Goal: Task Accomplishment & Management: Manage account settings

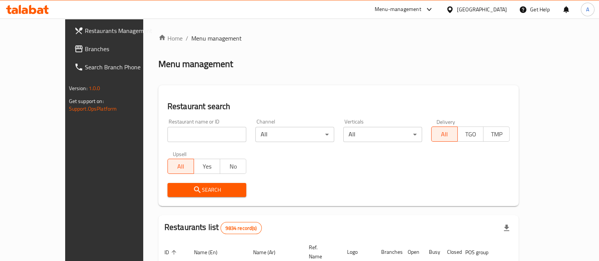
click at [195, 129] on input "search" at bounding box center [207, 134] width 79 height 15
type input "ovenly"
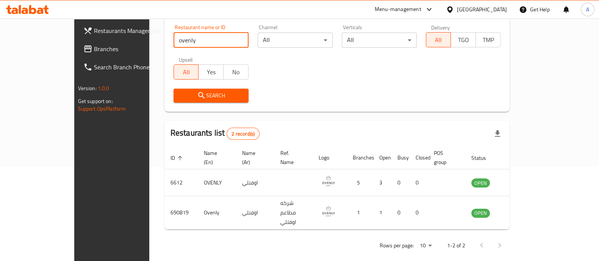
scroll to position [89, 0]
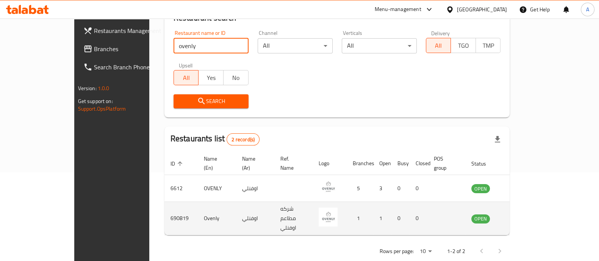
click at [165, 207] on td "690819" at bounding box center [181, 218] width 33 height 33
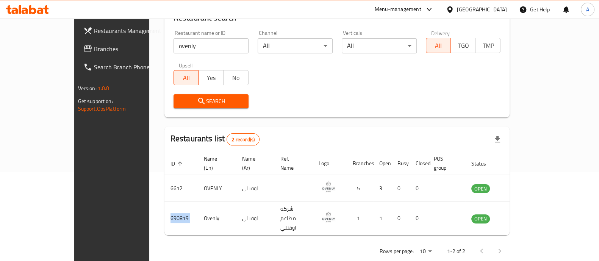
copy td "690819"
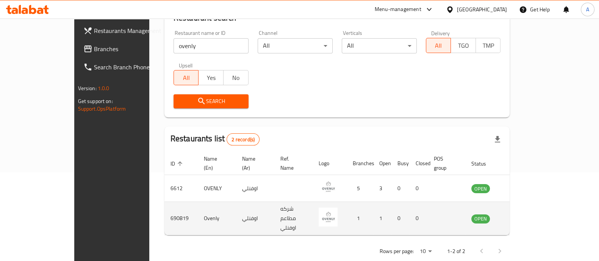
click at [532, 203] on td "enhanced table" at bounding box center [518, 218] width 26 height 33
click at [520, 216] on icon "enhanced table" at bounding box center [516, 219] width 8 height 6
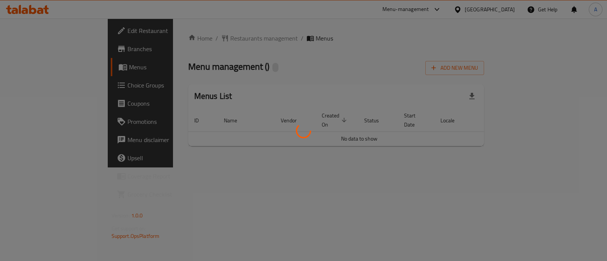
click at [563, 209] on div at bounding box center [303, 130] width 607 height 261
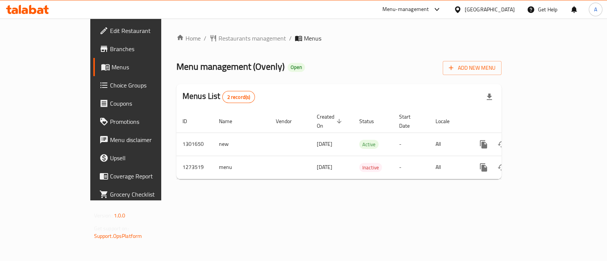
click at [110, 49] on span "Branches" at bounding box center [147, 48] width 75 height 9
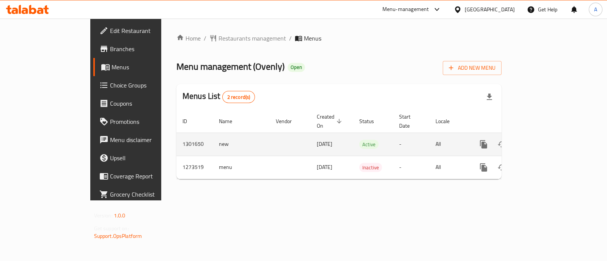
click at [543, 140] on icon "enhanced table" at bounding box center [538, 144] width 9 height 9
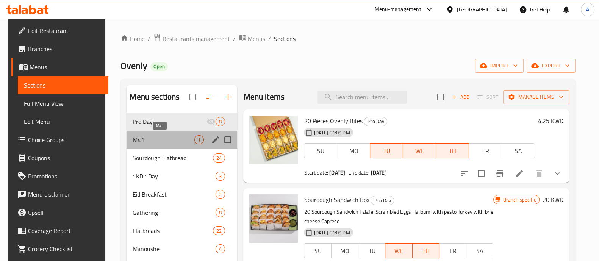
click at [163, 143] on span "M41" at bounding box center [164, 139] width 62 height 9
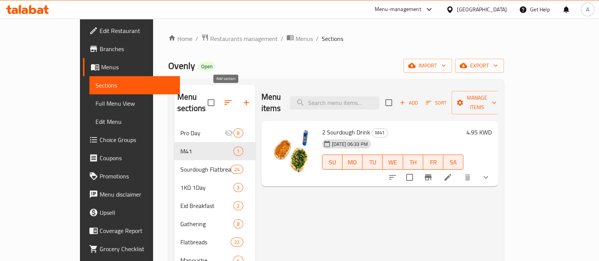
click at [242, 98] on icon "button" at bounding box center [246, 102] width 9 height 9
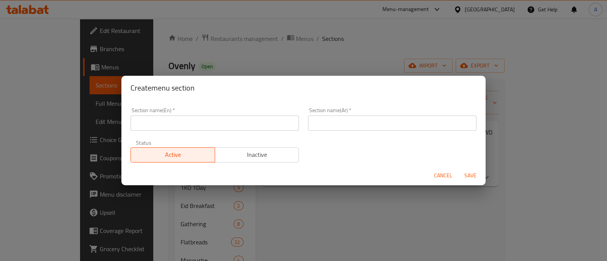
click at [244, 123] on input "text" at bounding box center [214, 123] width 168 height 15
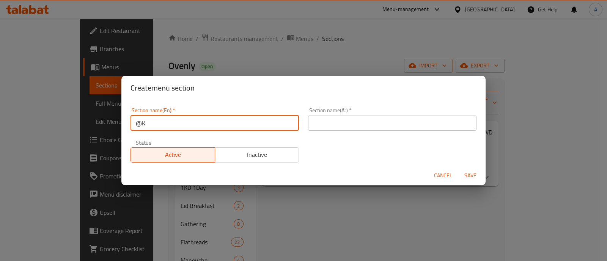
type input "@"
type input "2KD Deal"
click at [370, 128] on input "text" at bounding box center [392, 123] width 168 height 15
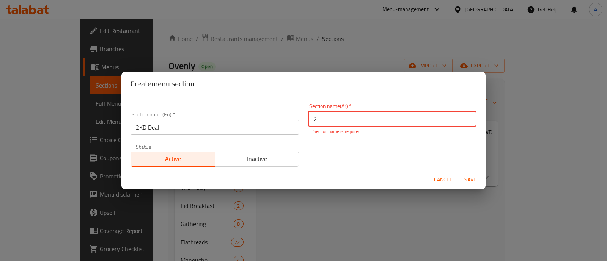
type input "2"
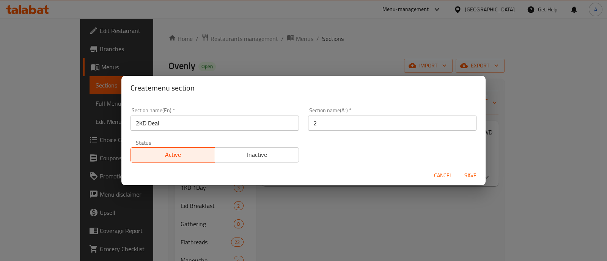
click at [337, 141] on div "Section name(En)   * 2KD Deal Section name(En) * Section name(Ar)   * 2 Section…" at bounding box center [303, 135] width 355 height 64
click at [476, 177] on span "Save" at bounding box center [470, 175] width 18 height 9
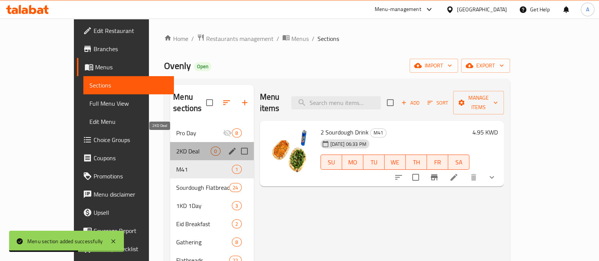
click at [176, 147] on span "2KD Deal" at bounding box center [193, 151] width 35 height 9
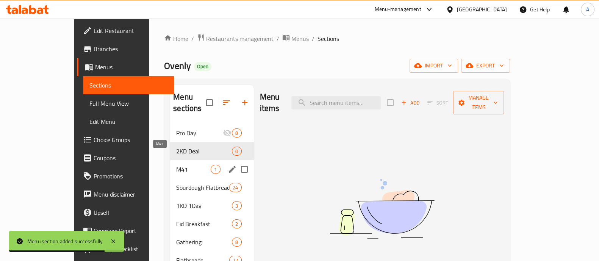
click at [170, 179] on div "Sourdough Flatbread 24" at bounding box center [211, 188] width 83 height 18
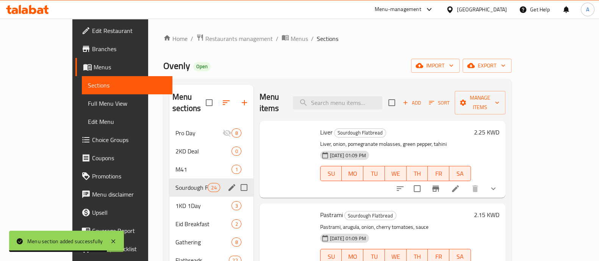
click at [176, 165] on span "M41" at bounding box center [204, 169] width 56 height 9
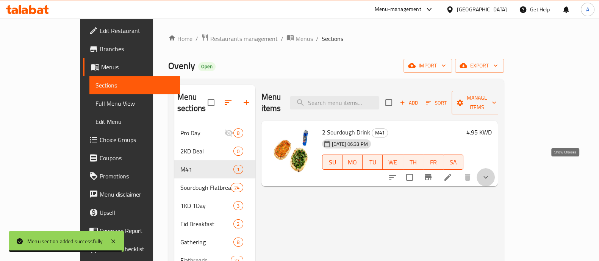
click at [491, 173] on icon "show more" at bounding box center [486, 177] width 9 height 9
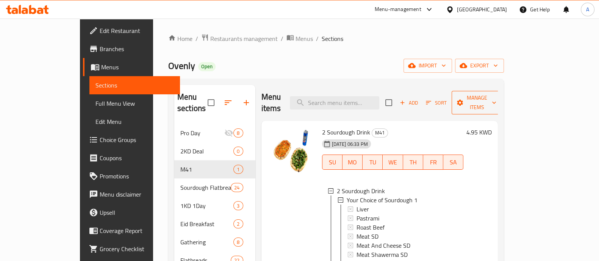
click at [464, 100] on icon "button" at bounding box center [461, 103] width 8 height 8
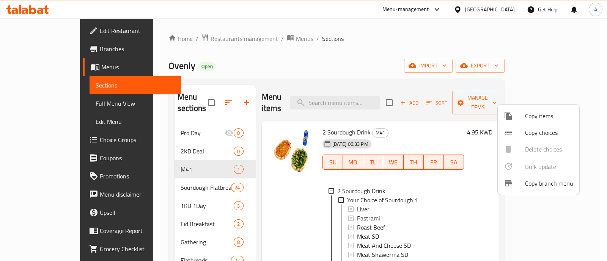
click at [532, 118] on span "Copy items" at bounding box center [549, 115] width 48 height 9
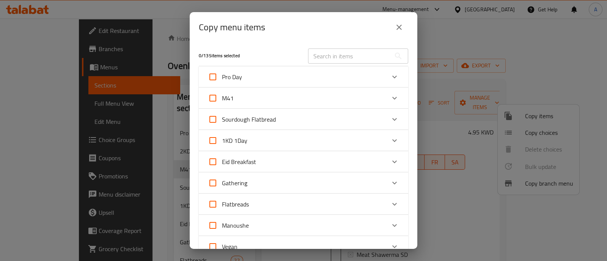
click at [251, 98] on div "M41" at bounding box center [296, 98] width 177 height 18
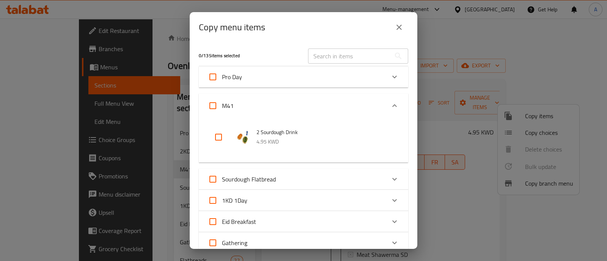
click at [226, 137] on input "checkbox" at bounding box center [218, 137] width 18 height 18
checkbox input "true"
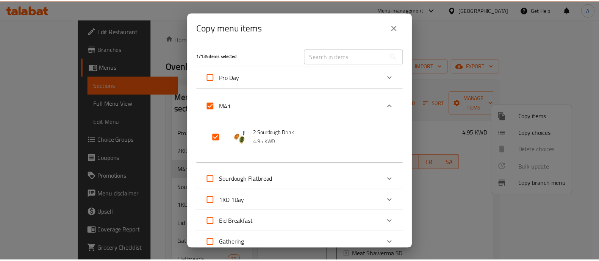
scroll to position [368, 0]
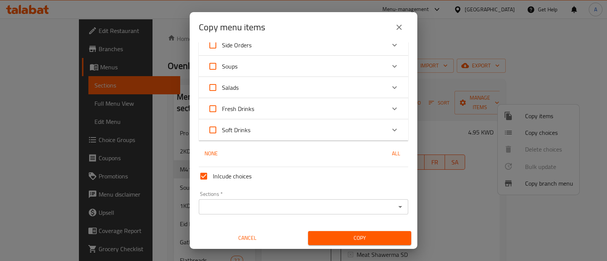
click at [271, 155] on div "None All" at bounding box center [303, 154] width 209 height 14
click at [266, 173] on div "Inlcude choices" at bounding box center [303, 176] width 215 height 24
click at [275, 203] on input "Sections   *" at bounding box center [297, 207] width 192 height 11
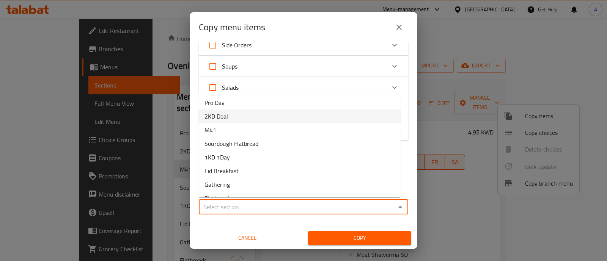
click at [267, 118] on li "2KD Deal" at bounding box center [299, 117] width 202 height 14
type input "2KD Deal"
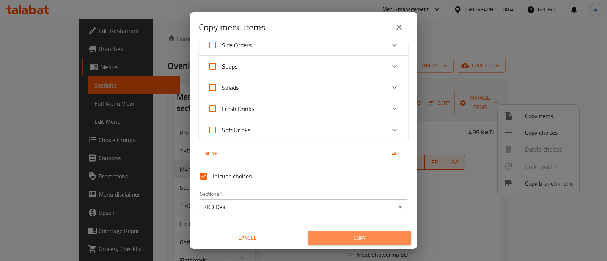
click at [356, 234] on span "Copy" at bounding box center [359, 238] width 91 height 9
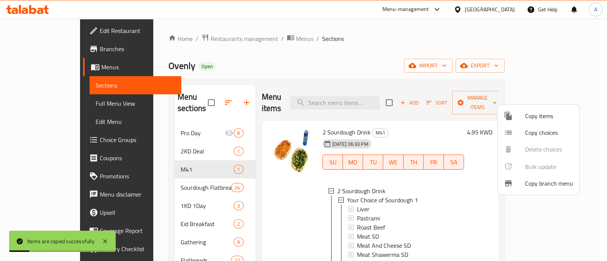
click at [177, 143] on div at bounding box center [303, 130] width 607 height 261
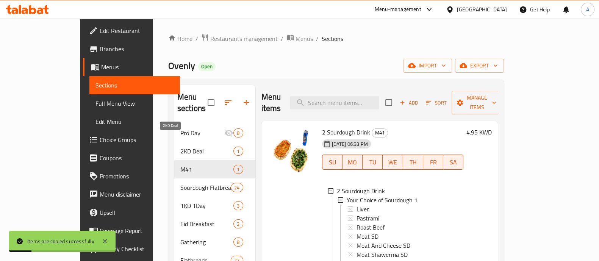
click at [180, 147] on span "2KD Deal" at bounding box center [206, 151] width 53 height 9
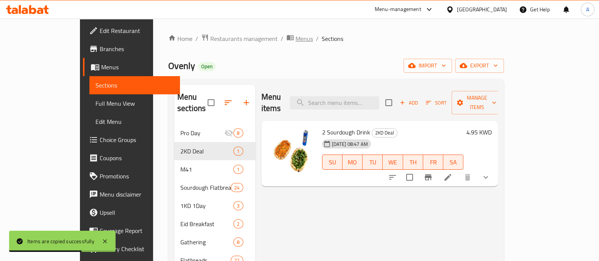
click at [287, 38] on icon "breadcrumb" at bounding box center [291, 38] width 8 height 8
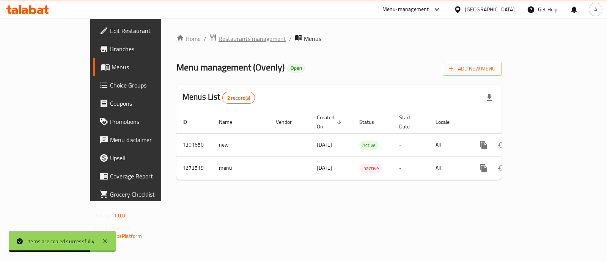
click at [218, 39] on span "Restaurants management" at bounding box center [251, 38] width 67 height 9
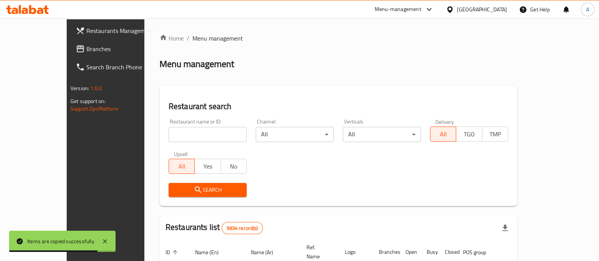
click at [195, 129] on input "search" at bounding box center [208, 134] width 78 height 15
click at [195, 133] on input "search" at bounding box center [208, 134] width 78 height 15
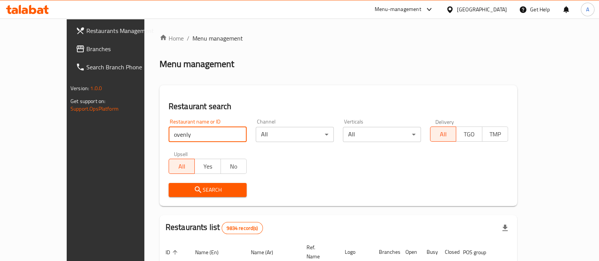
type input "ovenly"
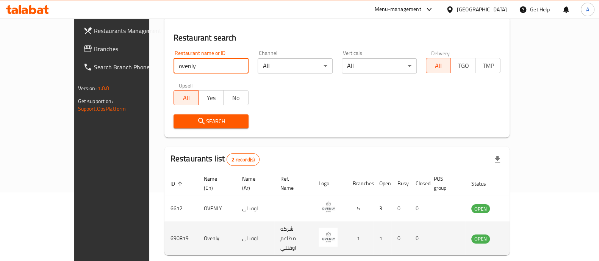
scroll to position [89, 0]
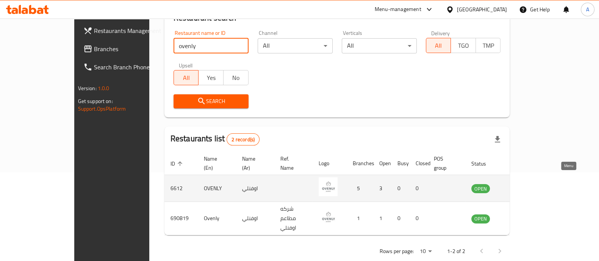
click at [520, 186] on icon "enhanced table" at bounding box center [516, 189] width 8 height 6
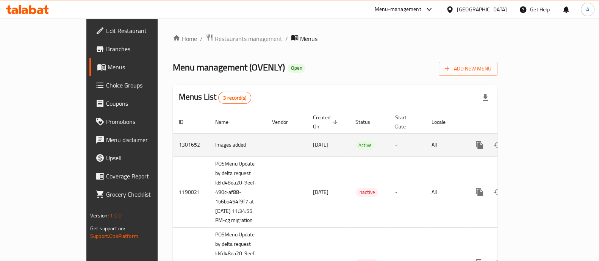
click at [539, 141] on icon "enhanced table" at bounding box center [534, 145] width 9 height 9
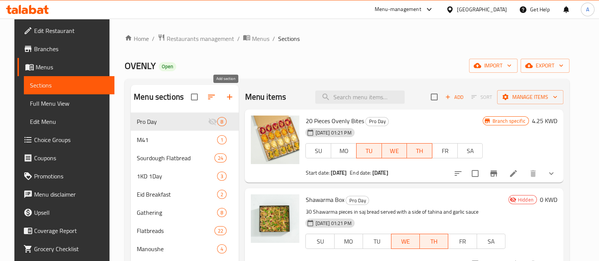
click at [225, 93] on icon "button" at bounding box center [229, 97] width 9 height 9
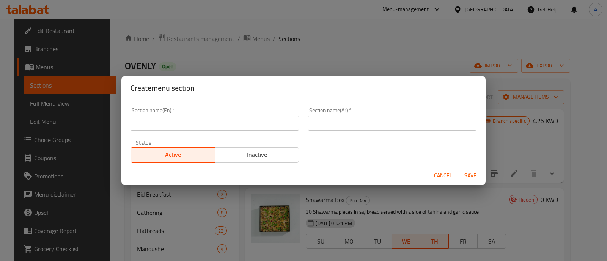
click at [273, 118] on input "text" at bounding box center [214, 123] width 168 height 15
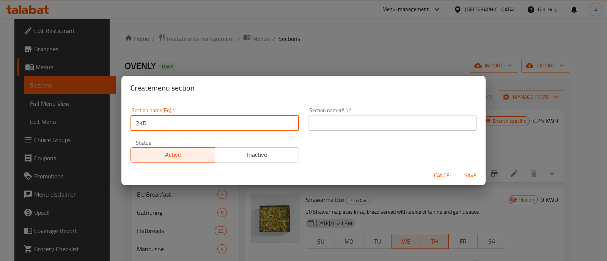
type input "2KD"
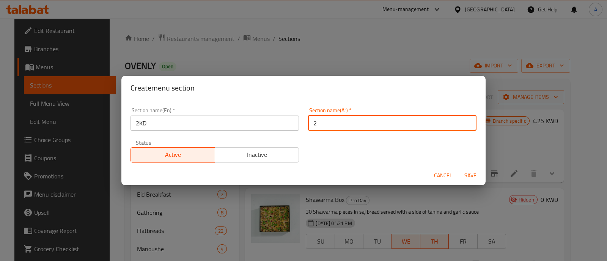
type input "2"
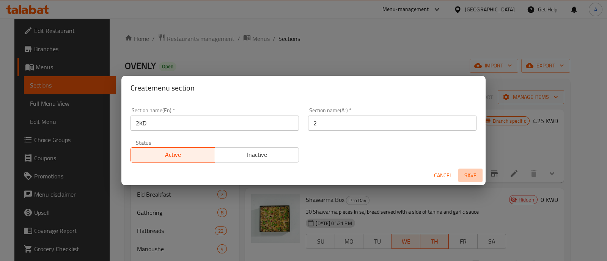
click at [472, 177] on span "Save" at bounding box center [470, 175] width 18 height 9
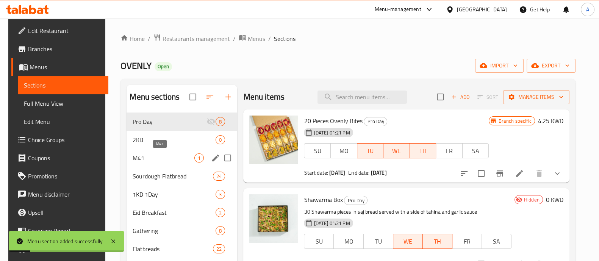
click at [173, 154] on span "M41" at bounding box center [164, 158] width 62 height 9
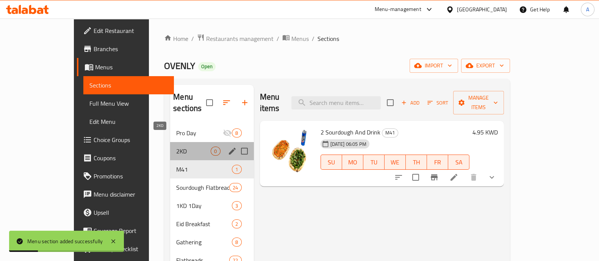
click at [176, 147] on span "2KD" at bounding box center [193, 151] width 35 height 9
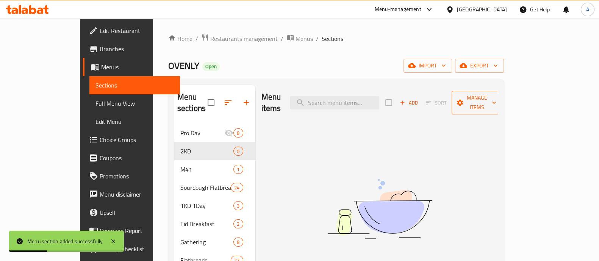
click at [497, 95] on span "Manage items" at bounding box center [477, 102] width 39 height 19
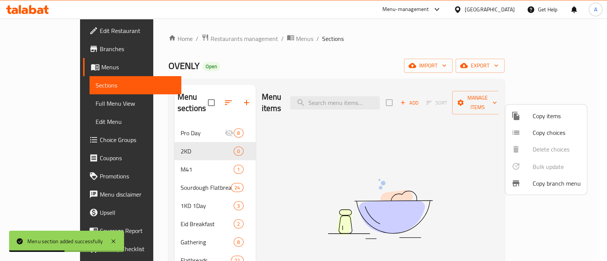
click at [544, 117] on span "Copy items" at bounding box center [556, 115] width 48 height 9
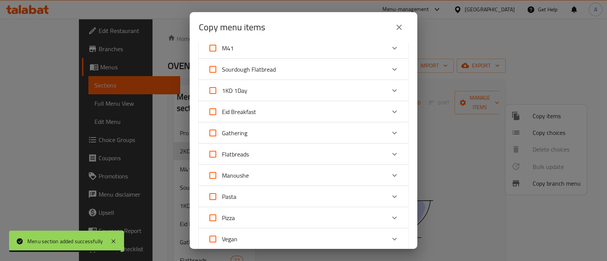
scroll to position [3, 0]
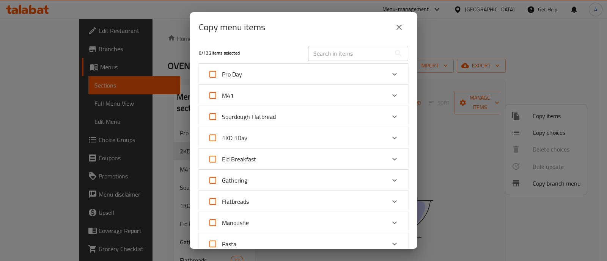
click at [265, 96] on div "M41" at bounding box center [296, 95] width 177 height 18
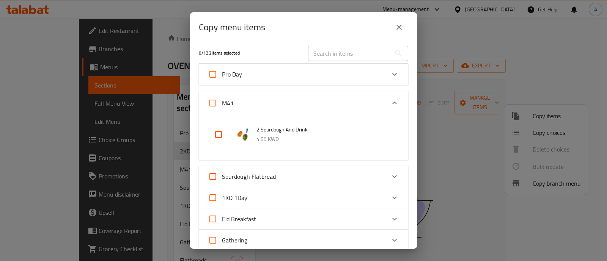
click at [223, 128] on input "checkbox" at bounding box center [218, 135] width 18 height 18
checkbox input "true"
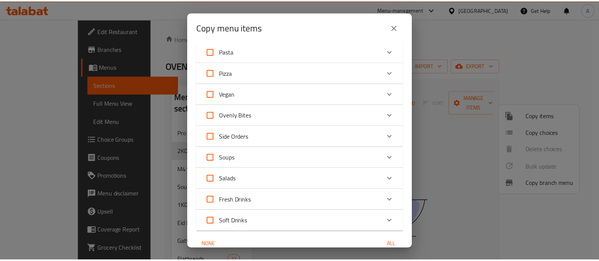
scroll to position [347, 0]
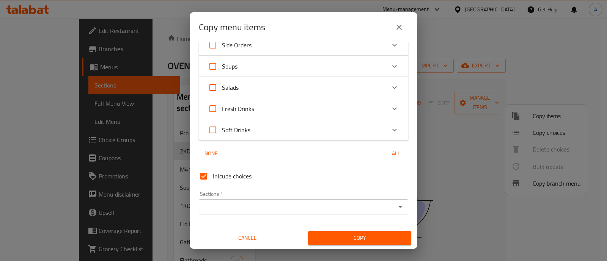
click at [237, 191] on div "Sections   * Sections *" at bounding box center [303, 202] width 209 height 23
click at [237, 199] on div "Sections *" at bounding box center [303, 206] width 209 height 15
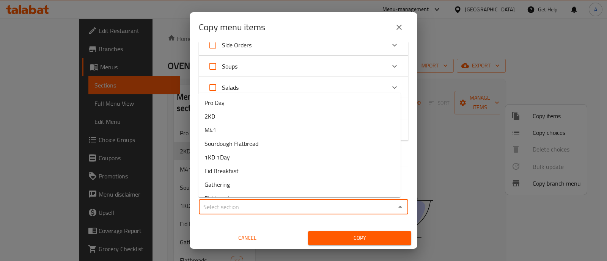
click at [356, 207] on input "Sections   *" at bounding box center [297, 207] width 192 height 11
click at [265, 116] on li "2KD" at bounding box center [299, 117] width 202 height 14
type input "2KD"
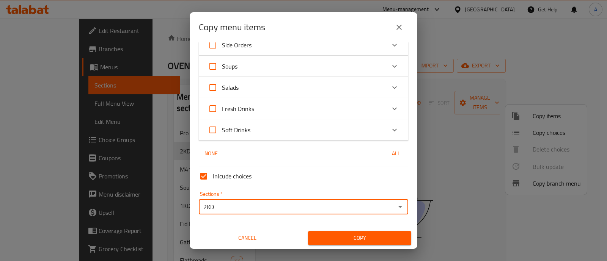
click at [334, 234] on span "Copy" at bounding box center [359, 238] width 91 height 9
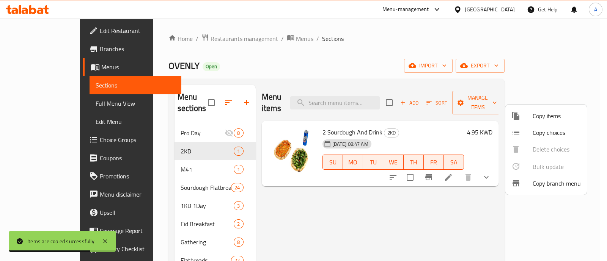
click at [464, 188] on div at bounding box center [303, 130] width 607 height 261
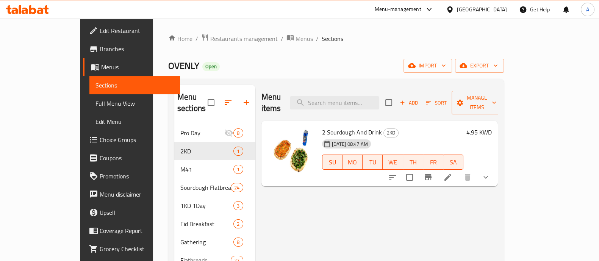
click at [508, 9] on div "[GEOGRAPHIC_DATA]" at bounding box center [476, 9] width 73 height 18
click at [212, 36] on span "Restaurants management" at bounding box center [243, 38] width 67 height 9
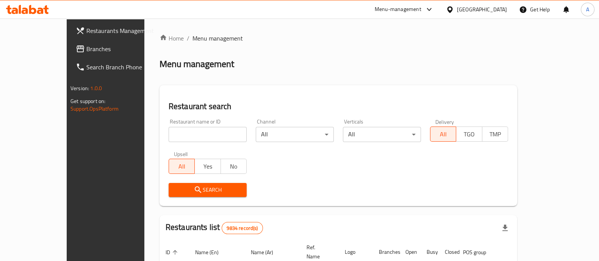
click at [205, 139] on input "search" at bounding box center [208, 134] width 78 height 15
type input "ovenly"
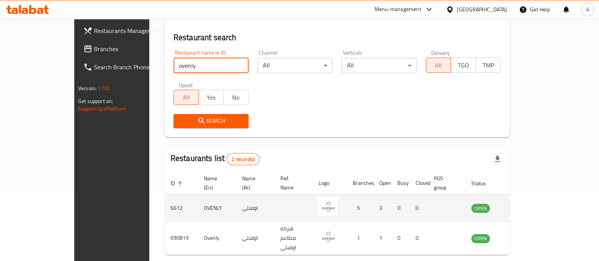
scroll to position [89, 0]
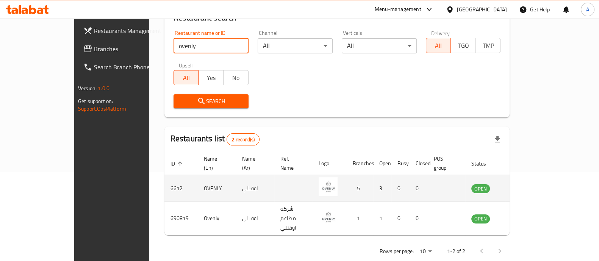
click at [165, 180] on td "6612" at bounding box center [181, 188] width 33 height 27
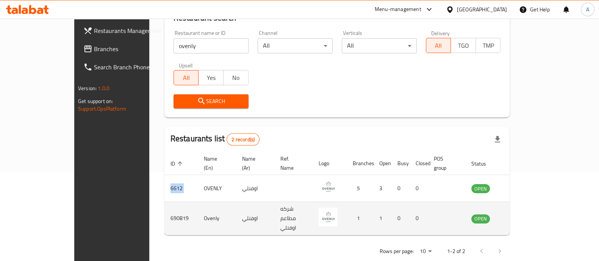
copy td "6612"
click at [165, 202] on td "690819" at bounding box center [181, 218] width 33 height 33
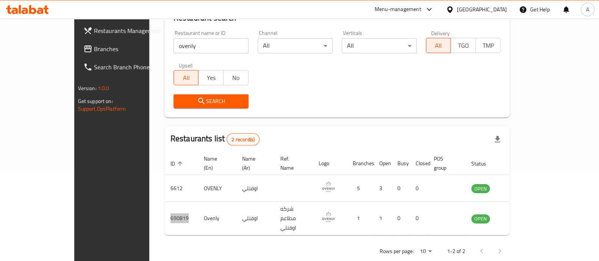
scroll to position [41, 0]
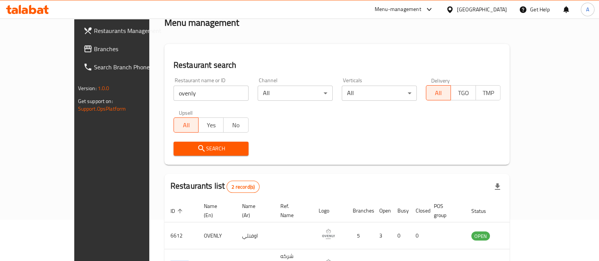
click at [36, 13] on icon at bounding box center [27, 9] width 43 height 9
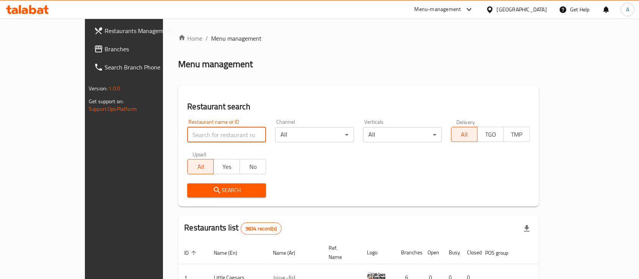
click at [199, 139] on input "search" at bounding box center [226, 134] width 79 height 15
type input "bakehaus"
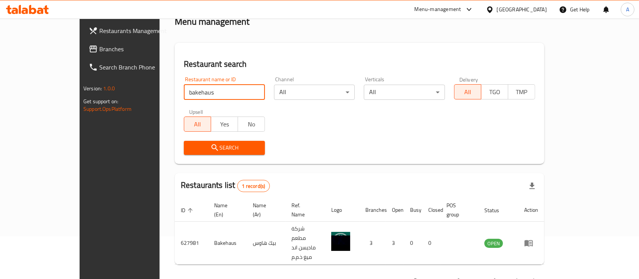
scroll to position [44, 0]
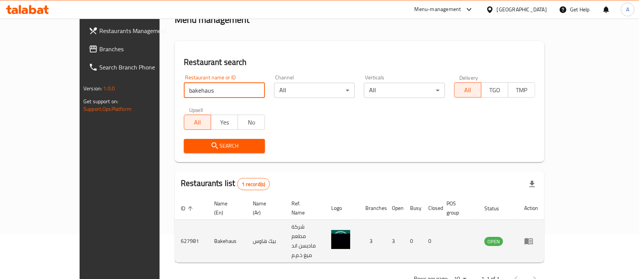
click at [175, 226] on td "627981" at bounding box center [191, 241] width 33 height 43
copy td "627981"
